Goal: Task Accomplishment & Management: Complete application form

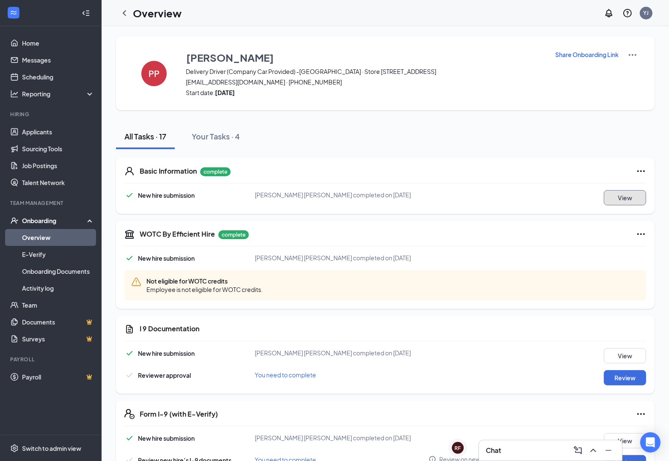
click at [624, 199] on button "View" at bounding box center [624, 197] width 42 height 15
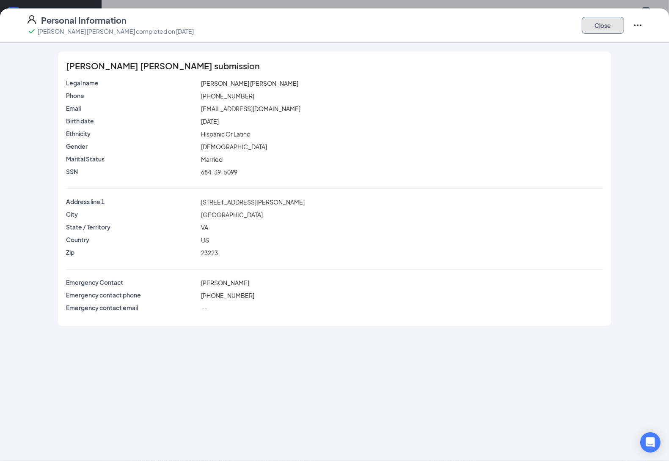
click at [609, 30] on button "Close" at bounding box center [602, 25] width 42 height 17
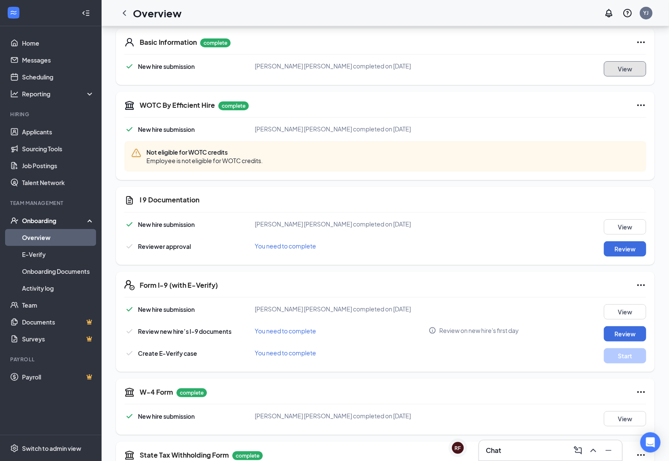
scroll to position [159, 0]
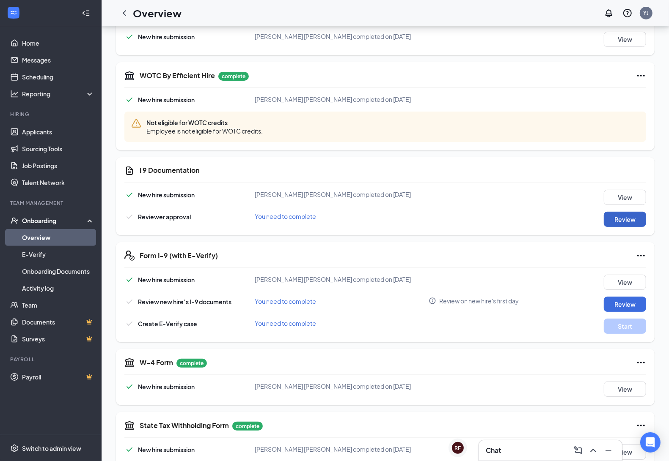
click at [630, 222] on button "Review" at bounding box center [624, 219] width 42 height 15
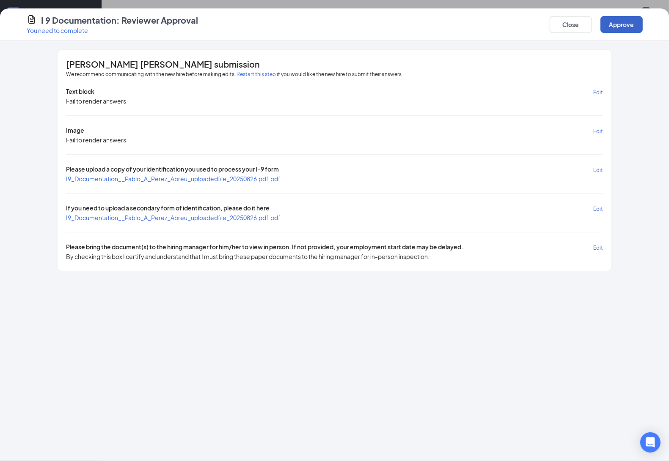
click at [612, 25] on button "Approve" at bounding box center [621, 24] width 42 height 17
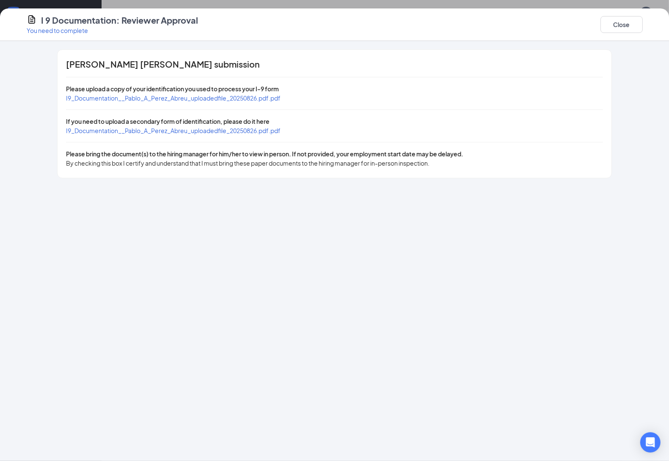
click at [212, 100] on span "I9_Documentation__Pablo_A_Perez_Abreu_uploadedfile_20250826.pdf.pdf" at bounding box center [173, 98] width 214 height 8
click at [149, 132] on span "I9_Documentation__Pablo_A_Perez_Abreu_uploadedfile_20250826.pdf.pdf" at bounding box center [173, 131] width 214 height 8
click at [614, 22] on button "Close" at bounding box center [621, 24] width 42 height 17
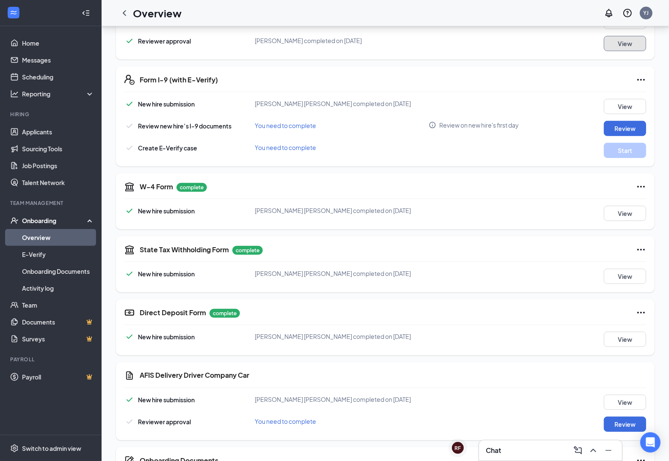
scroll to position [370, 0]
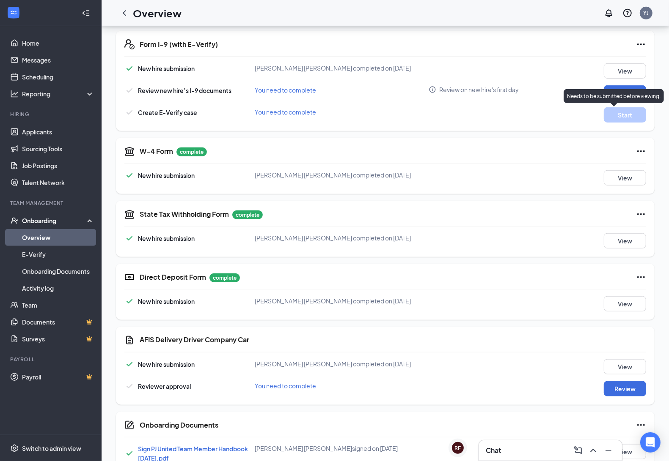
click at [625, 100] on div "Needs to be submitted before viewing." at bounding box center [613, 96] width 100 height 14
click at [620, 90] on button "Review" at bounding box center [624, 92] width 42 height 15
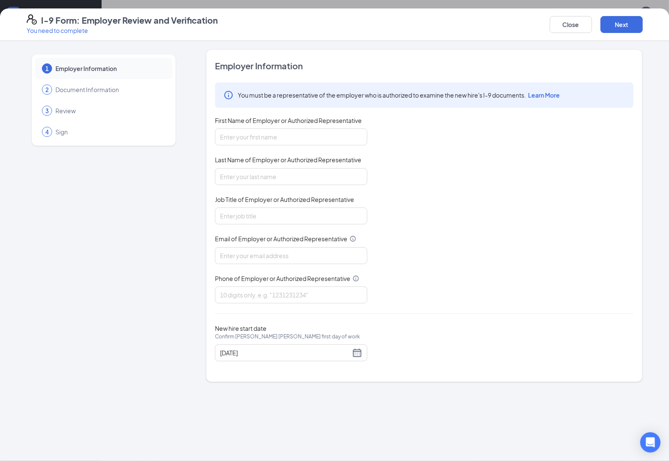
click at [274, 128] on div "First Name of Employer or Authorized Representative" at bounding box center [291, 122] width 152 height 12
click at [278, 134] on input "First Name of Employer or Authorized Representative" at bounding box center [291, 137] width 152 height 17
type input "[PERSON_NAME]"
click at [296, 174] on input "Last Name of Employer or Authorized Representative" at bounding box center [291, 176] width 152 height 17
type input "[PERSON_NAME]"
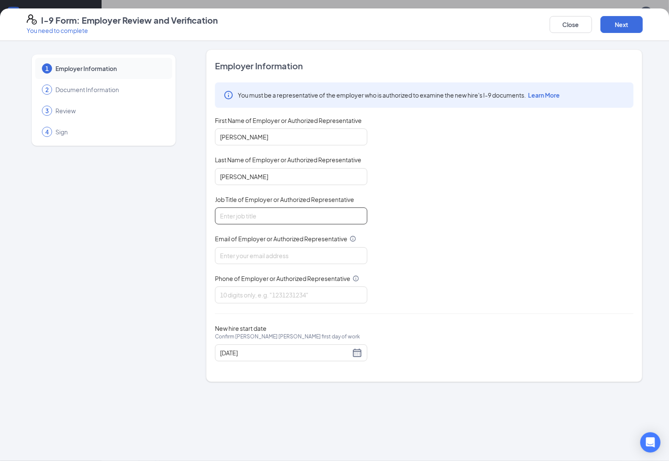
click at [288, 217] on input "Job Title of Employer or Authorized Representative" at bounding box center [291, 216] width 152 height 17
type input "General Manager"
click at [284, 254] on input "Email of Employer or Authorized Representative" at bounding box center [291, 255] width 152 height 17
type input "[EMAIL_ADDRESS][DOMAIN_NAME]"
click at [283, 295] on input "Phone of Employer or Authorized Representative" at bounding box center [291, 295] width 152 height 17
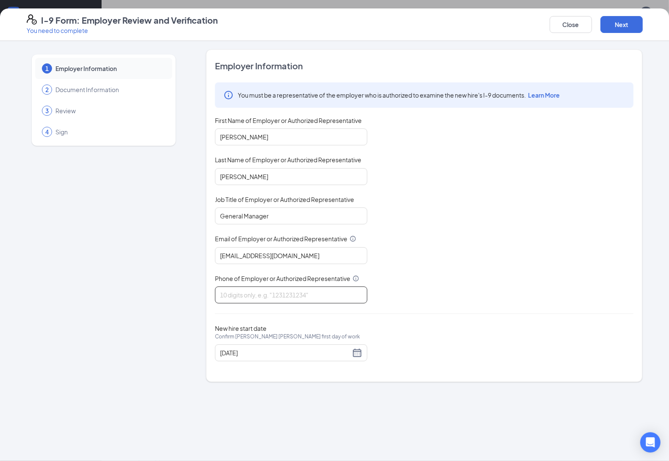
type input "8042185387"
click at [353, 353] on div "[DATE]" at bounding box center [291, 353] width 142 height 10
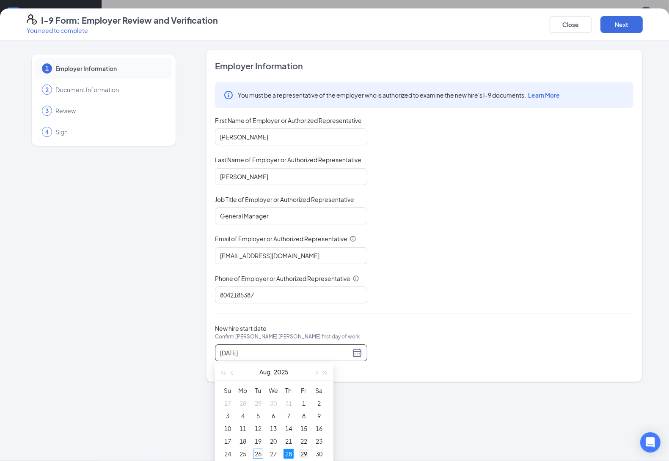
type input "[DATE]"
click at [303, 453] on div "29" at bounding box center [304, 454] width 10 height 10
click at [633, 21] on button "Next" at bounding box center [621, 24] width 42 height 17
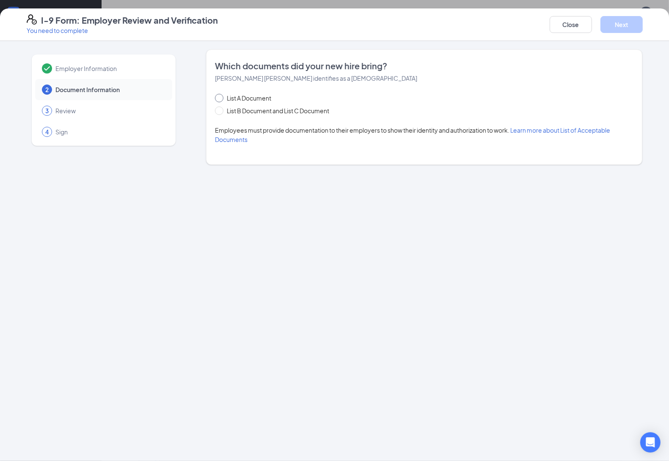
click at [220, 96] on input "List A Document" at bounding box center [218, 97] width 6 height 6
radio input "true"
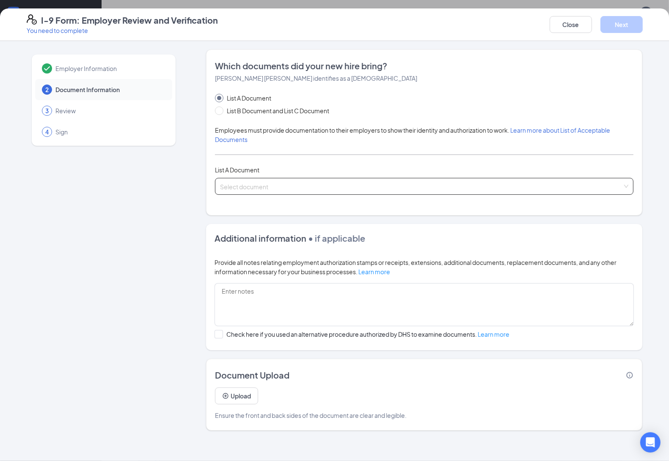
click at [235, 189] on input "search" at bounding box center [421, 184] width 402 height 13
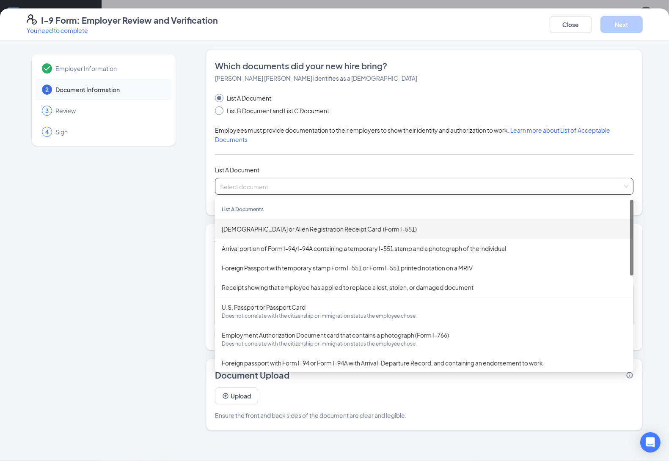
click at [219, 107] on input "List B Document and List C Document" at bounding box center [218, 110] width 6 height 6
radio input "true"
radio input "false"
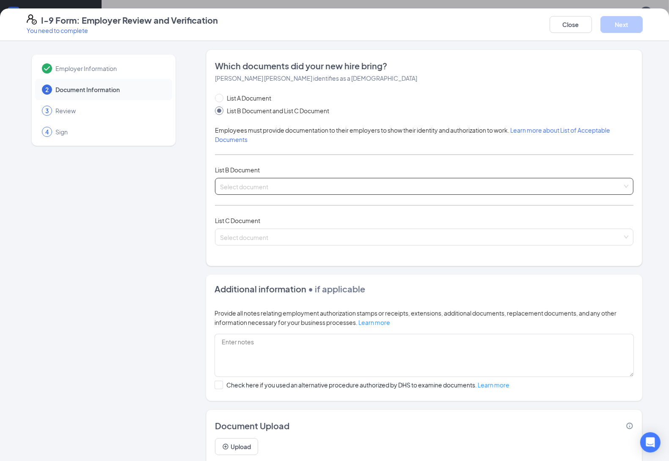
click at [237, 192] on span at bounding box center [421, 186] width 402 height 16
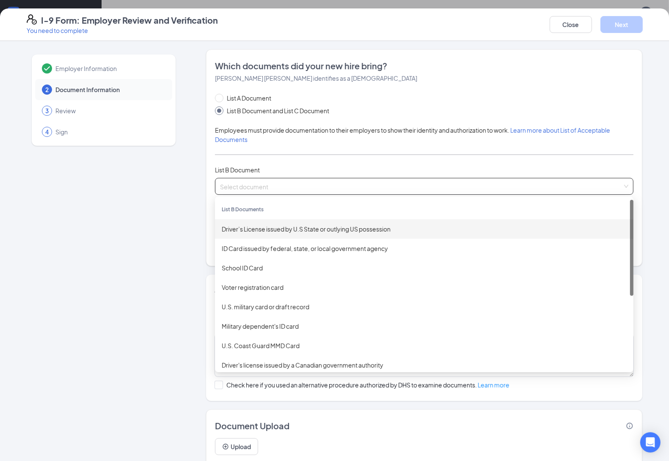
click at [265, 229] on div "Driver’s License issued by U.S State or outlying US possession" at bounding box center [424, 229] width 405 height 9
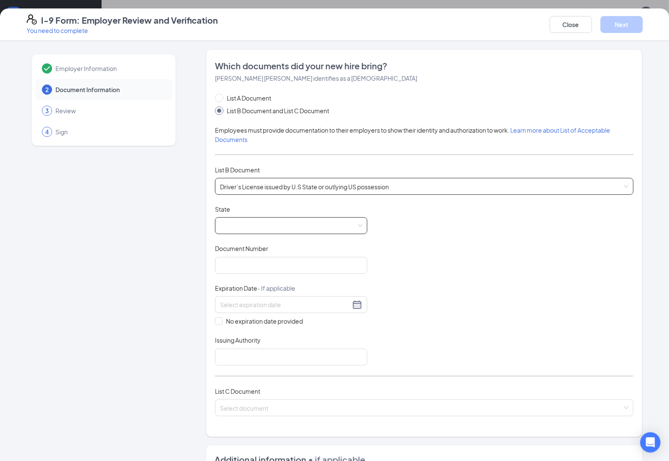
click at [242, 233] on span at bounding box center [291, 226] width 142 height 16
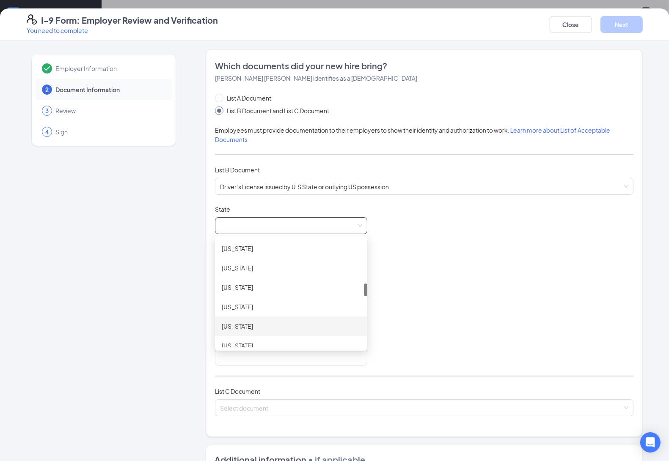
click at [237, 328] on div "[US_STATE]" at bounding box center [291, 326] width 139 height 9
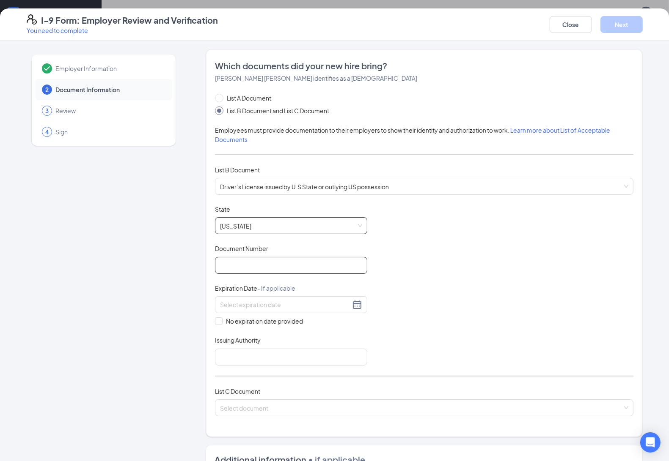
drag, startPoint x: 244, startPoint y: 271, endPoint x: 256, endPoint y: 270, distance: 11.9
click at [244, 271] on input "Document Number" at bounding box center [291, 265] width 152 height 17
type input "s12894405"
click at [273, 304] on input at bounding box center [285, 304] width 130 height 9
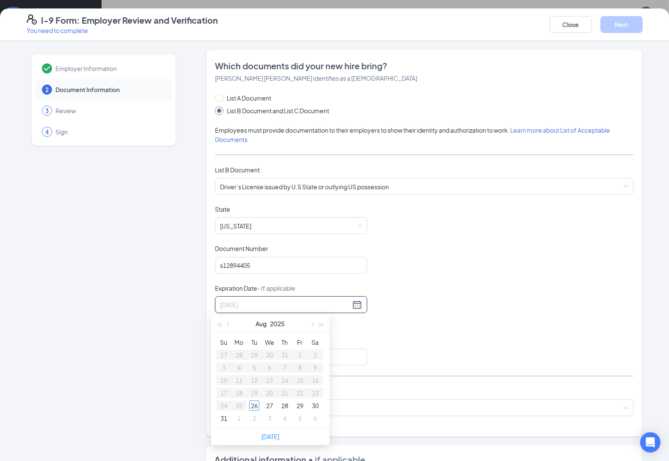
type input "[DATE]"
click at [323, 326] on button "button" at bounding box center [321, 323] width 9 height 17
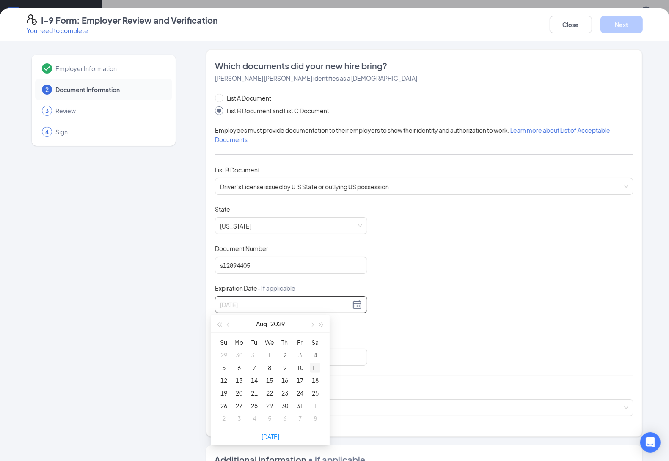
type input "[DATE]"
click at [318, 369] on div "11" at bounding box center [315, 368] width 10 height 10
click at [227, 357] on input "Issuing Authority" at bounding box center [291, 357] width 152 height 17
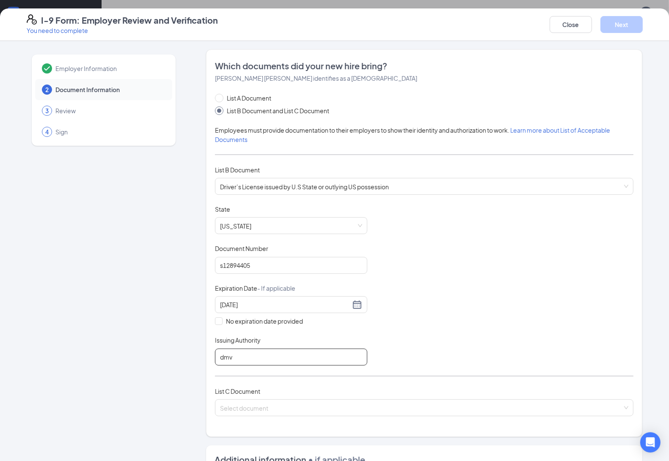
type input "DMV"
click at [243, 410] on input "search" at bounding box center [421, 406] width 402 height 13
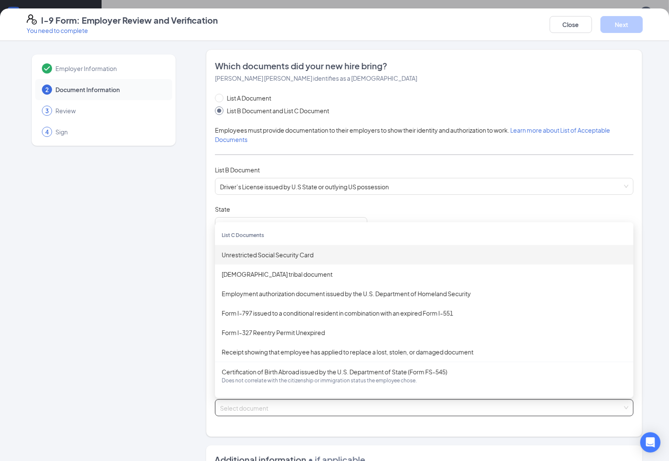
click at [239, 259] on div "Unrestricted Social Security Card" at bounding box center [424, 254] width 405 height 9
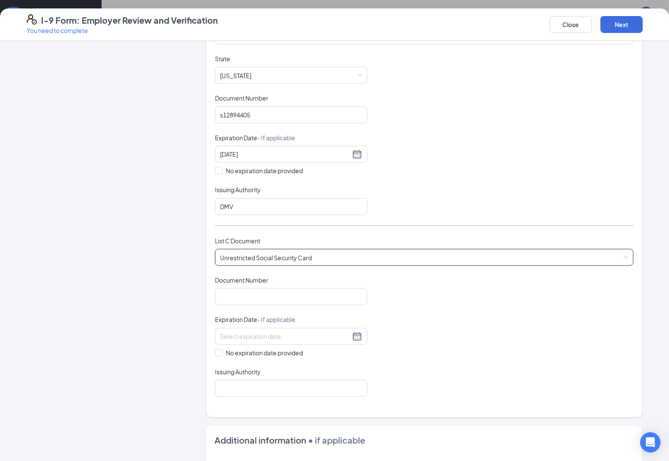
scroll to position [159, 0]
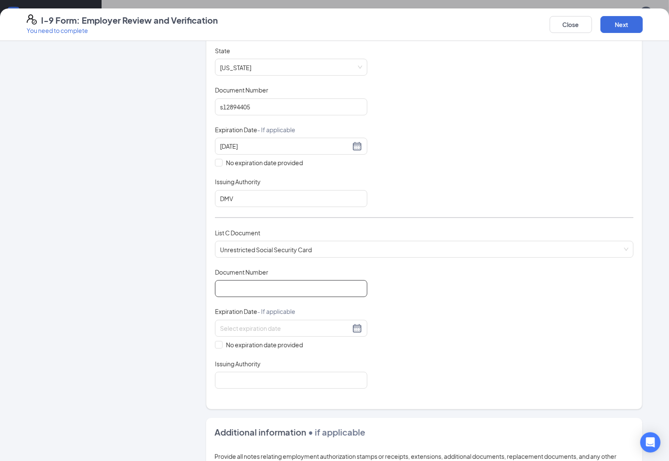
click at [285, 285] on input "Document Number" at bounding box center [291, 288] width 152 height 17
type input "684395099"
click at [217, 349] on span at bounding box center [219, 345] width 8 height 8
click at [217, 347] on input "No expiration date provided" at bounding box center [218, 344] width 6 height 6
checkbox input "true"
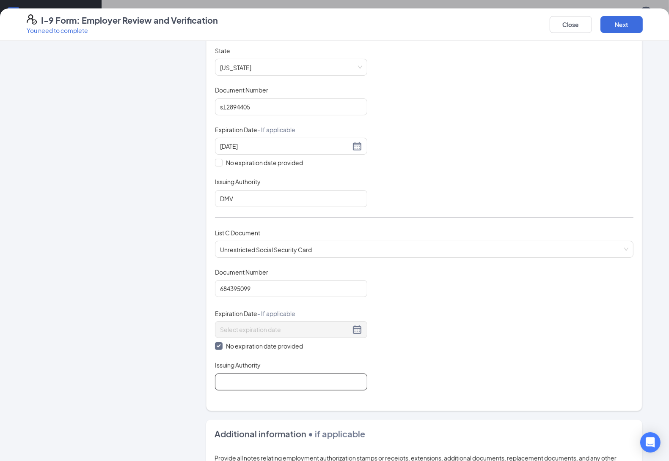
click at [218, 385] on input "Issuing Authority" at bounding box center [291, 382] width 152 height 17
type input "Social Security Administration"
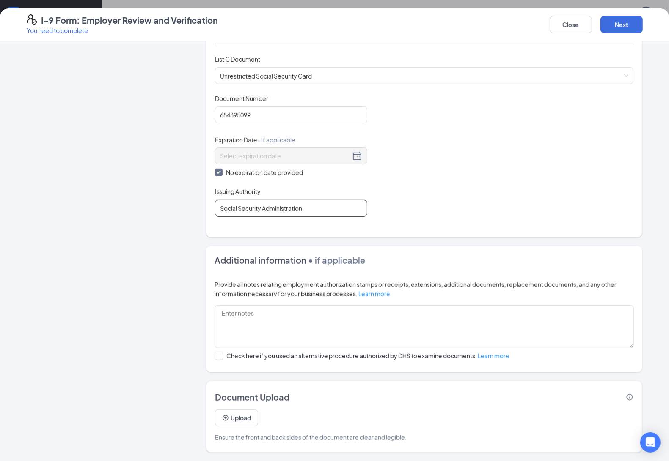
scroll to position [476, 0]
click at [633, 22] on button "Next" at bounding box center [621, 24] width 42 height 17
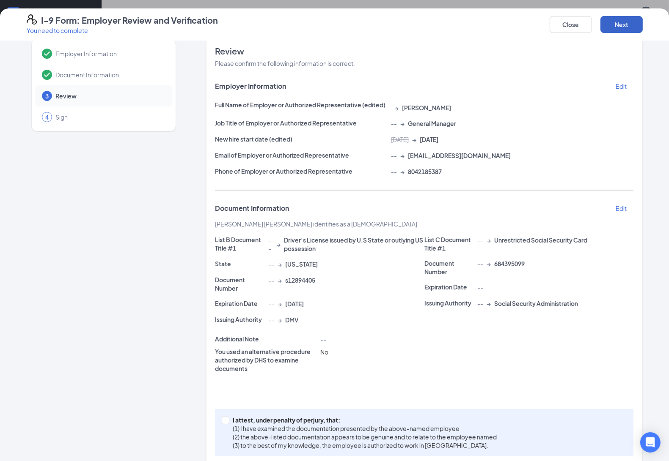
scroll to position [28, 0]
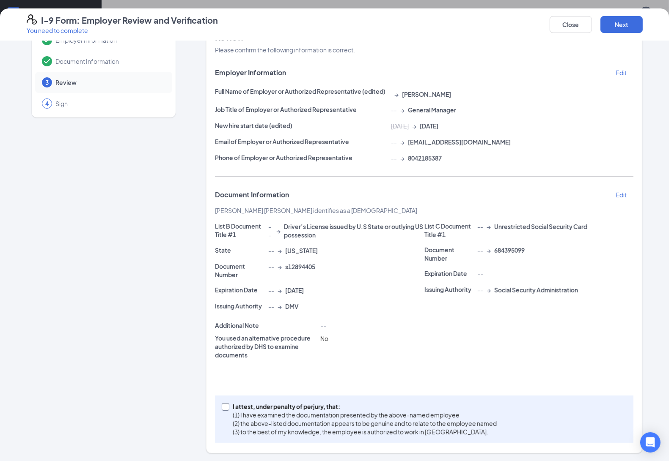
click at [222, 404] on input "I attest, under penalty of [PERSON_NAME], that: (1) I have examined the documen…" at bounding box center [225, 406] width 6 height 6
checkbox input "true"
click at [628, 26] on button "Next" at bounding box center [621, 24] width 42 height 17
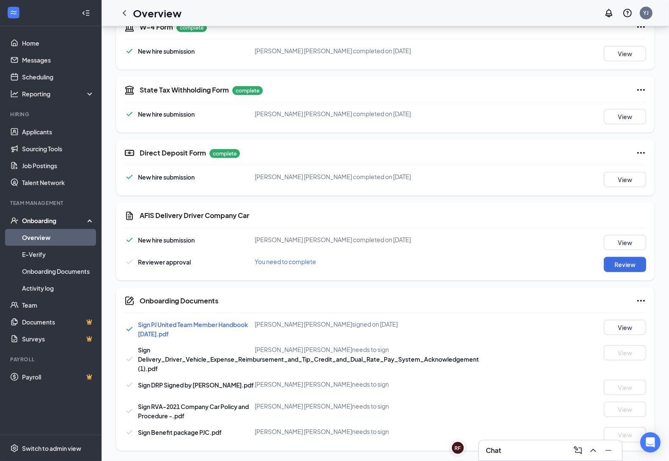
scroll to position [233, 0]
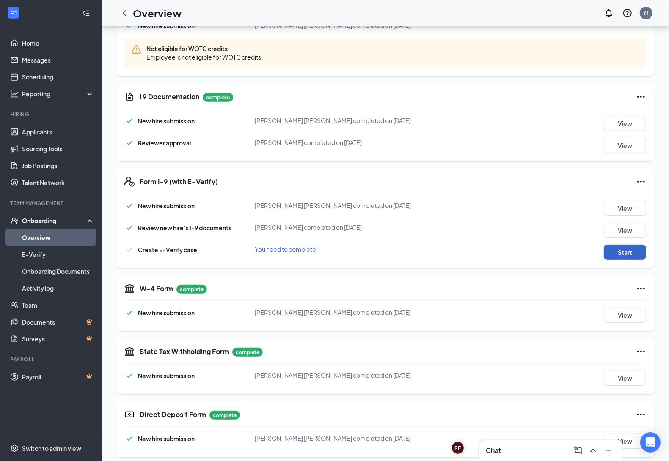
click at [627, 253] on button "Start" at bounding box center [624, 252] width 42 height 15
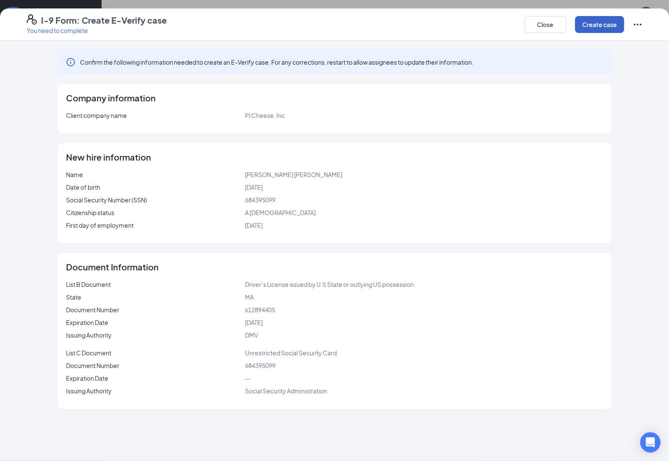
click at [593, 18] on button "Create case" at bounding box center [599, 24] width 49 height 17
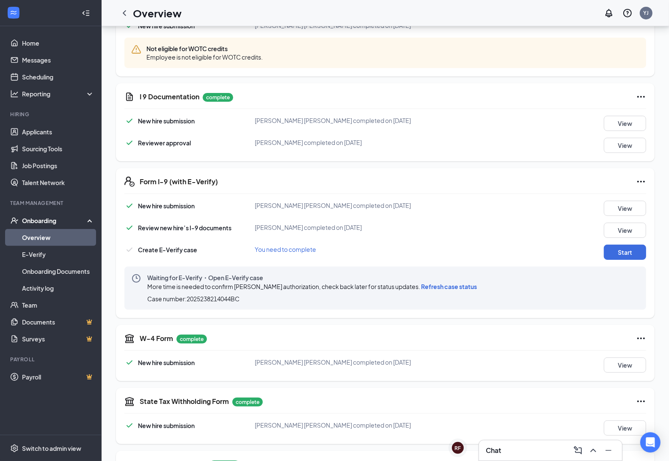
click at [462, 288] on span "Refresh case status" at bounding box center [449, 287] width 56 height 8
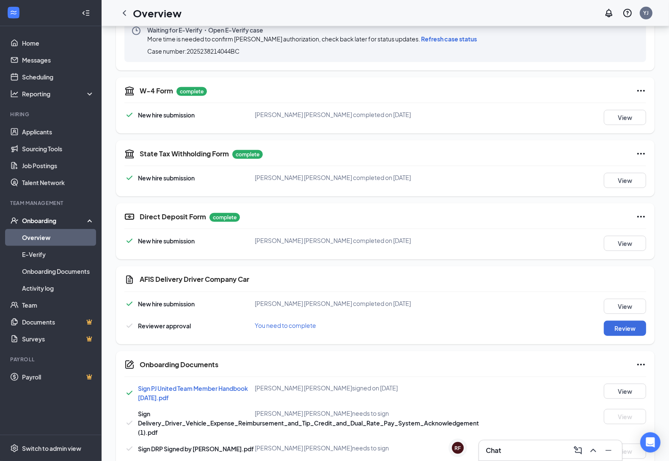
scroll to position [545, 0]
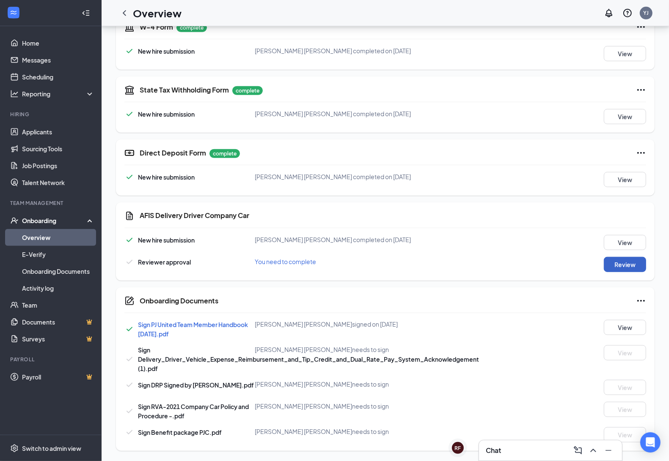
click at [626, 268] on button "Review" at bounding box center [624, 264] width 42 height 15
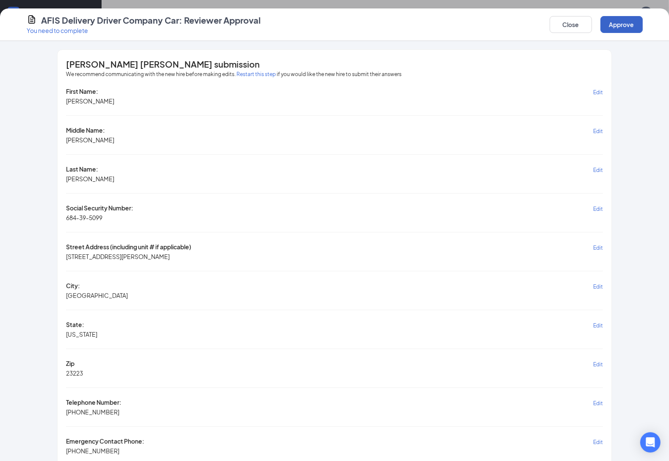
click at [617, 22] on button "Approve" at bounding box center [621, 24] width 42 height 17
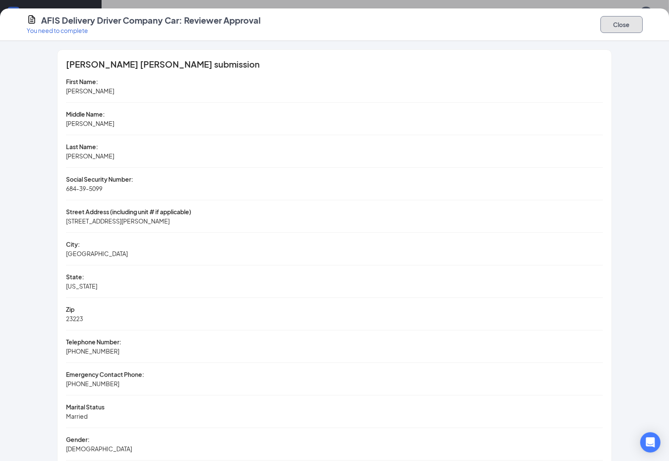
click at [610, 25] on button "Close" at bounding box center [621, 24] width 42 height 17
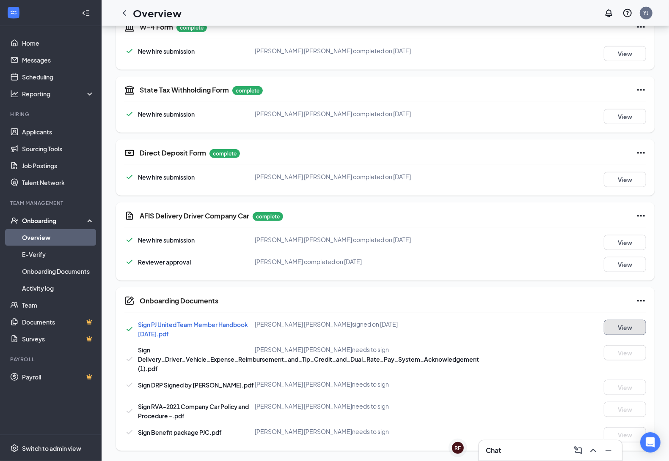
click at [622, 326] on button "View" at bounding box center [624, 327] width 42 height 15
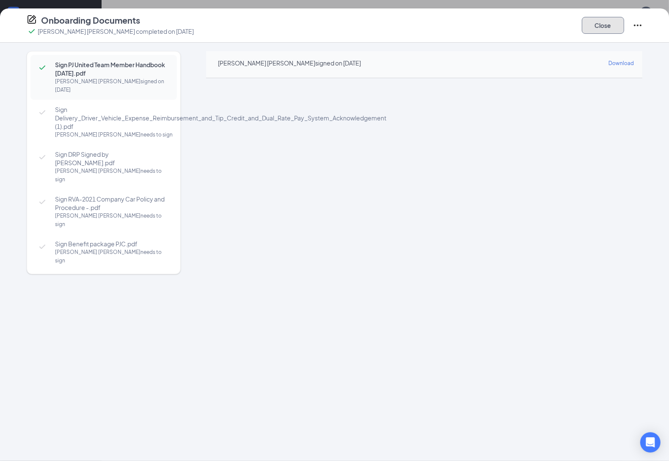
click at [596, 20] on button "Close" at bounding box center [602, 25] width 42 height 17
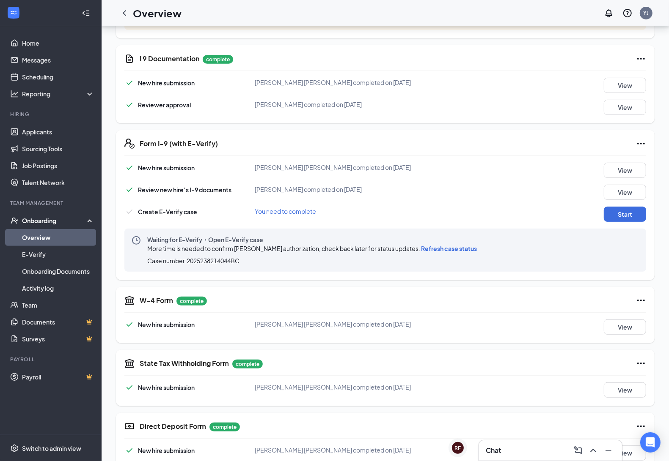
scroll to position [231, 0]
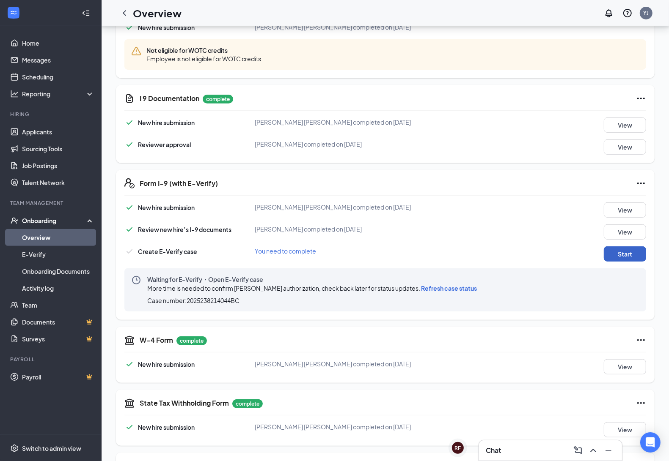
click at [612, 252] on button "Start" at bounding box center [624, 254] width 42 height 15
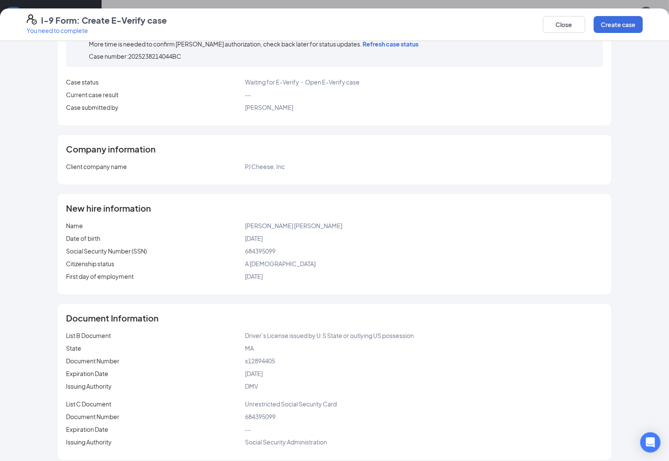
scroll to position [0, 0]
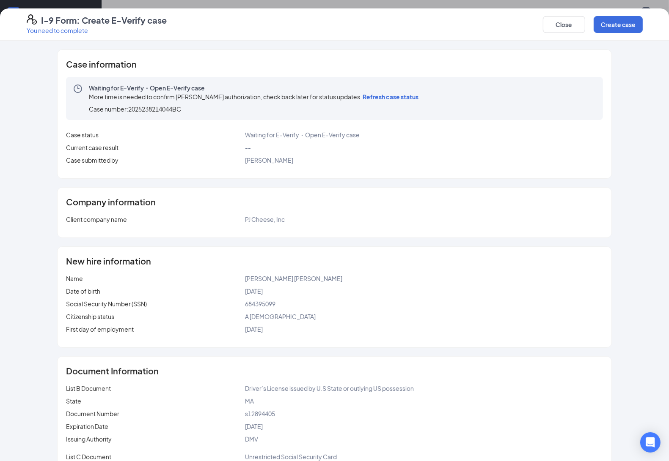
click at [397, 95] on span "Refresh case status" at bounding box center [390, 97] width 56 height 8
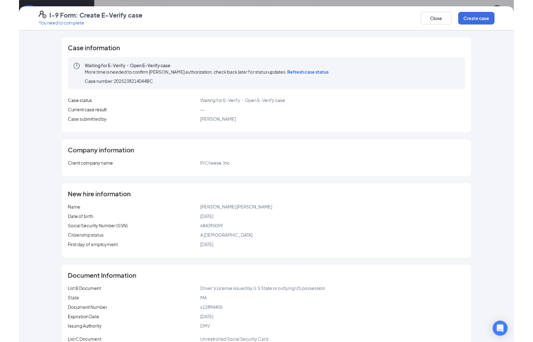
scroll to position [231, 0]
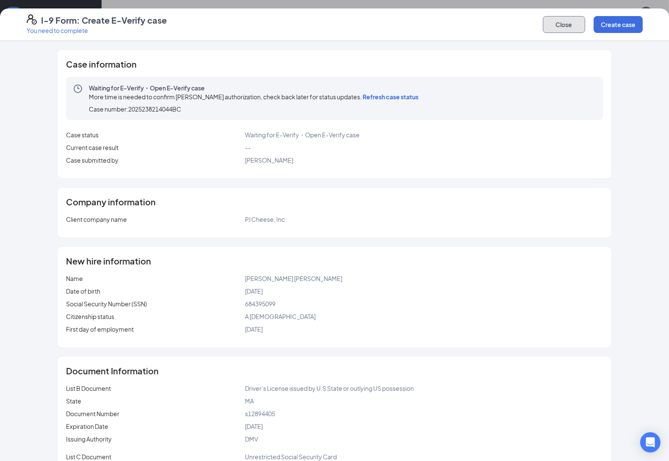
click at [567, 28] on button "Close" at bounding box center [564, 24] width 42 height 17
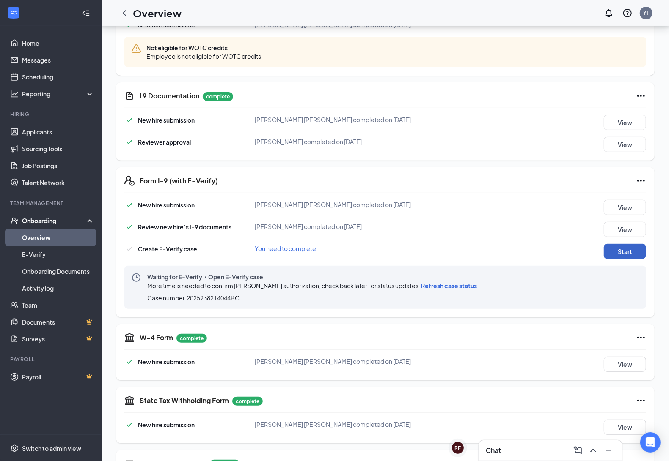
scroll to position [233, 0]
